Goal: Use online tool/utility: Utilize a website feature to perform a specific function

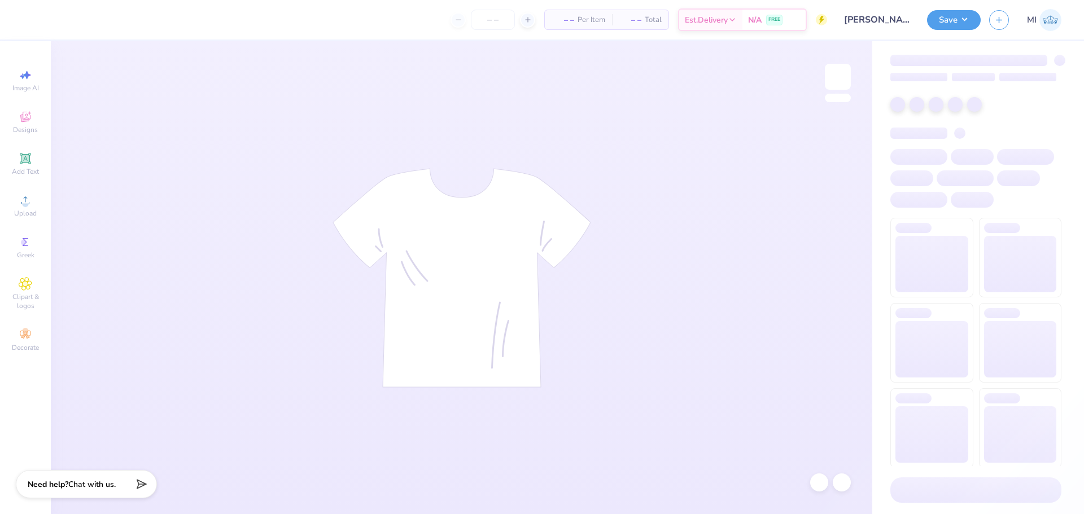
type input "24"
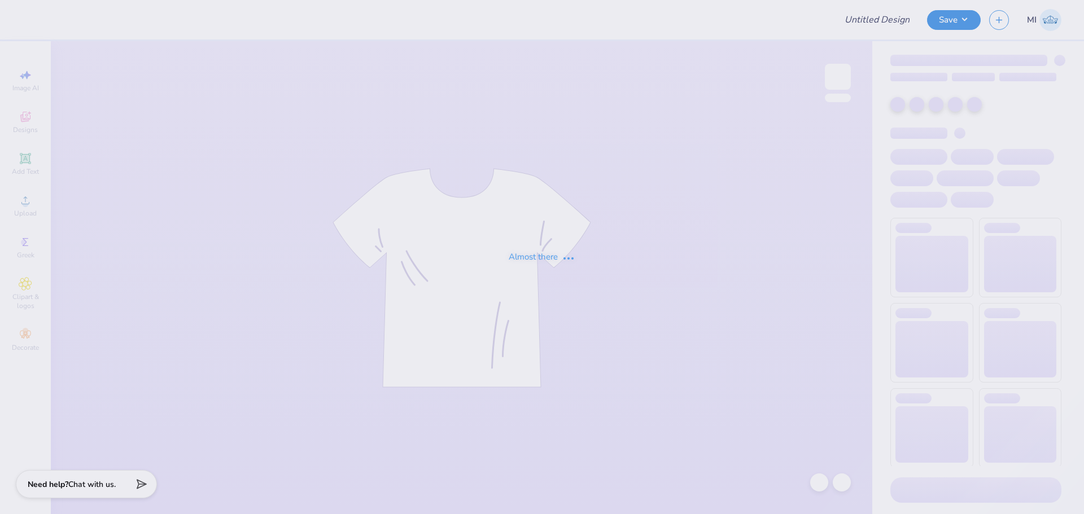
type input "Missouri State : Faith Falter"
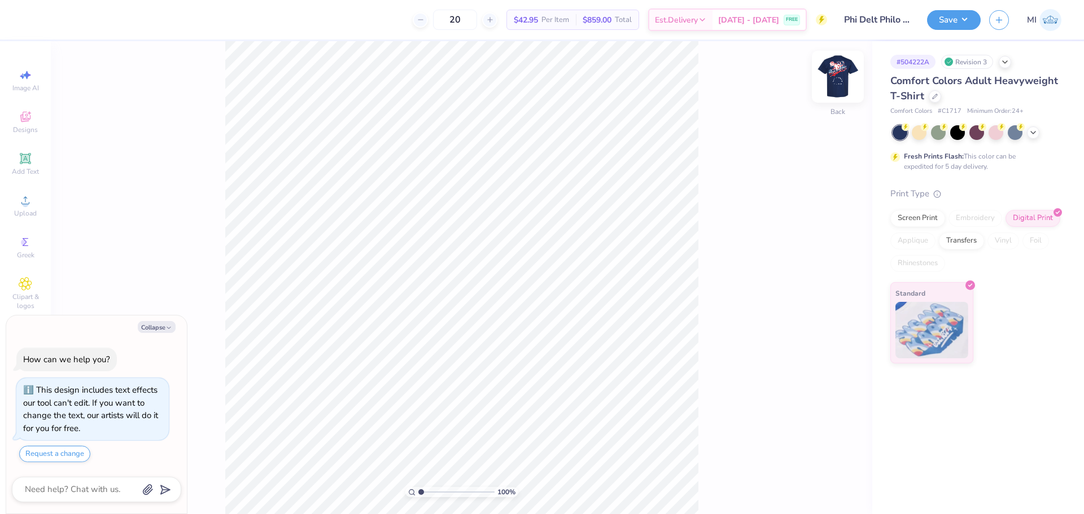
click at [838, 75] on img at bounding box center [837, 76] width 45 height 45
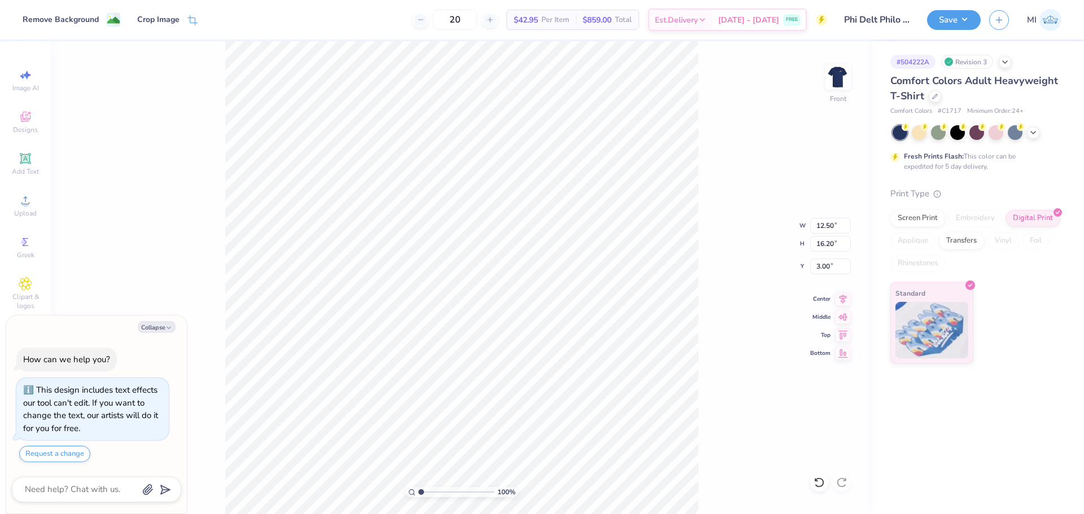
type textarea "x"
type input "4.11"
type textarea "x"
